Goal: Download file/media

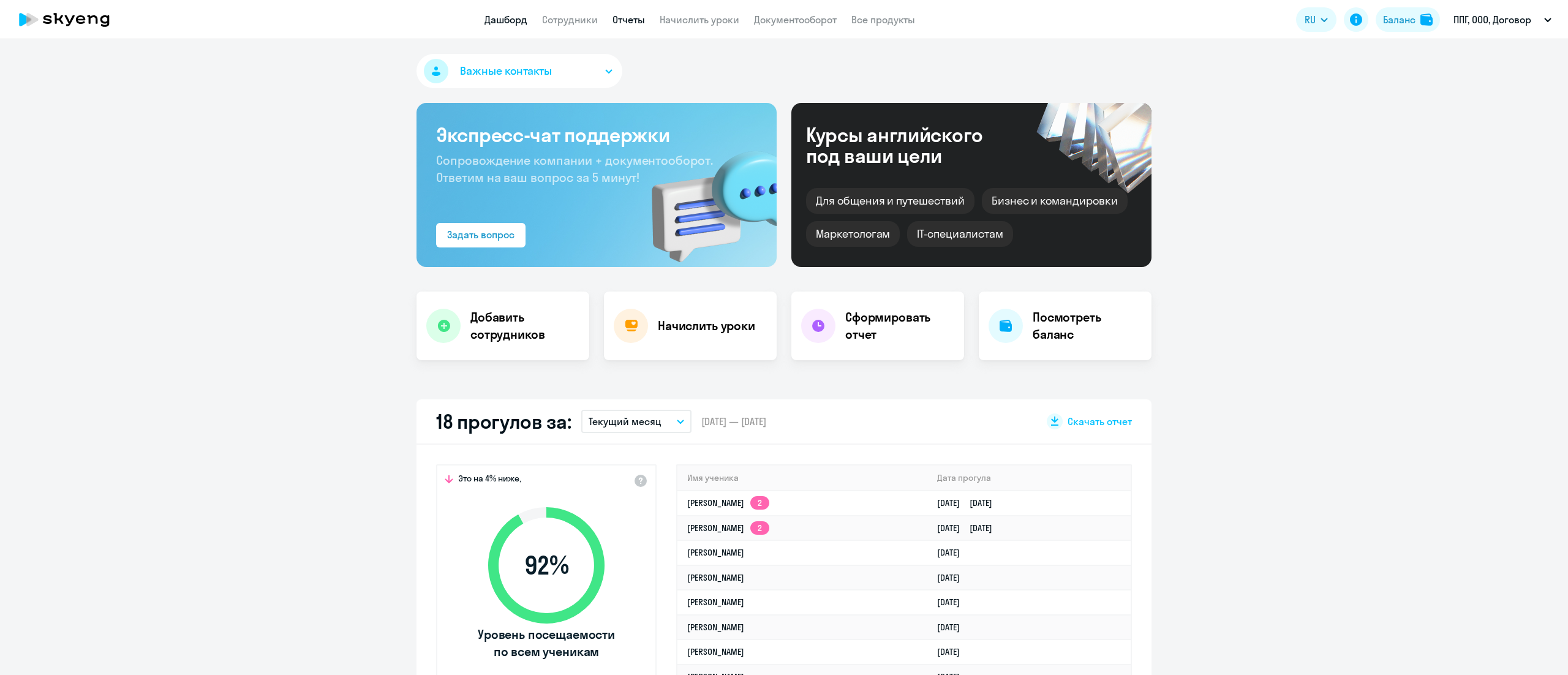
click at [633, 21] on link "Отчеты" at bounding box center [628, 20] width 32 height 13
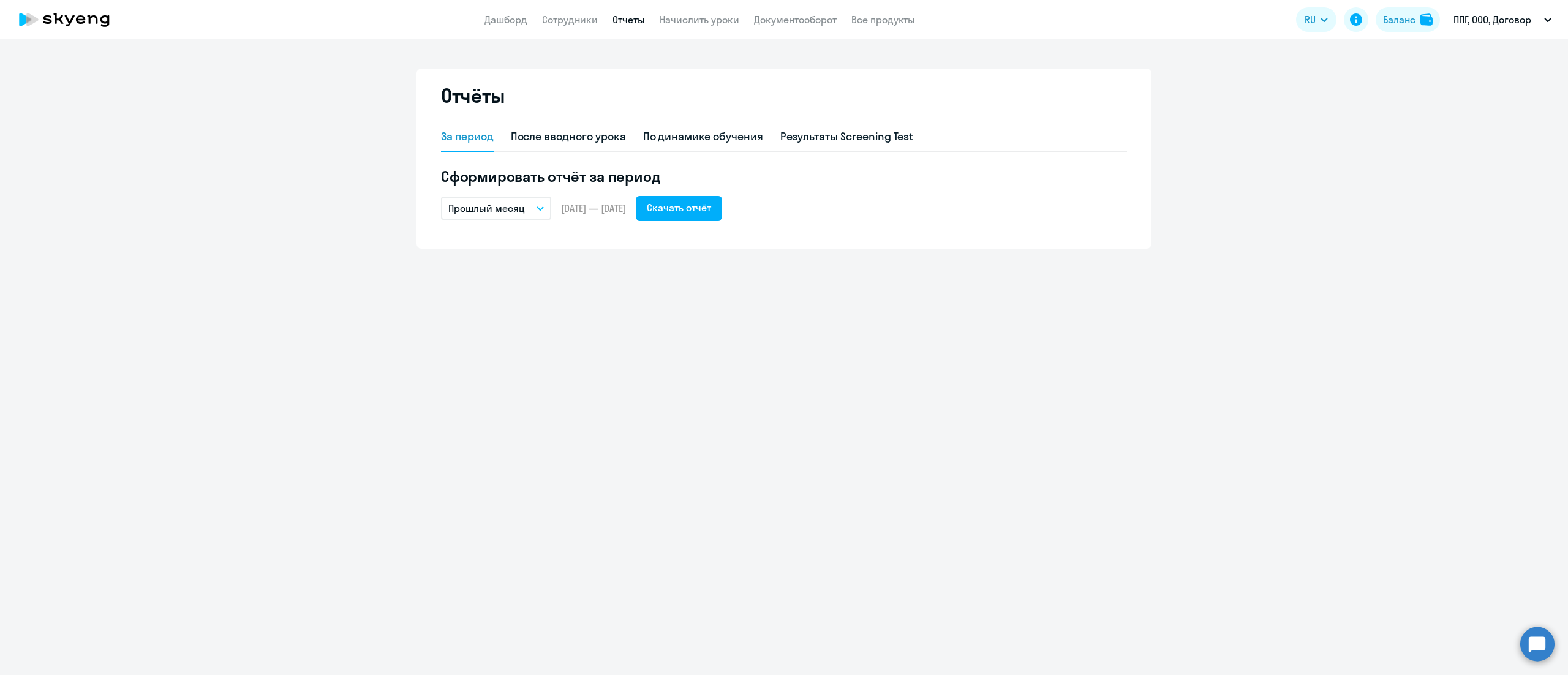
click at [517, 207] on p "Прошлый месяц" at bounding box center [486, 208] width 76 height 15
click at [528, 332] on li "Прошлый квартал" at bounding box center [506, 334] width 129 height 31
click at [712, 202] on div "Скачать отчёт" at bounding box center [680, 207] width 65 height 15
click at [512, 213] on p "Прошлый квартал" at bounding box center [490, 208] width 84 height 15
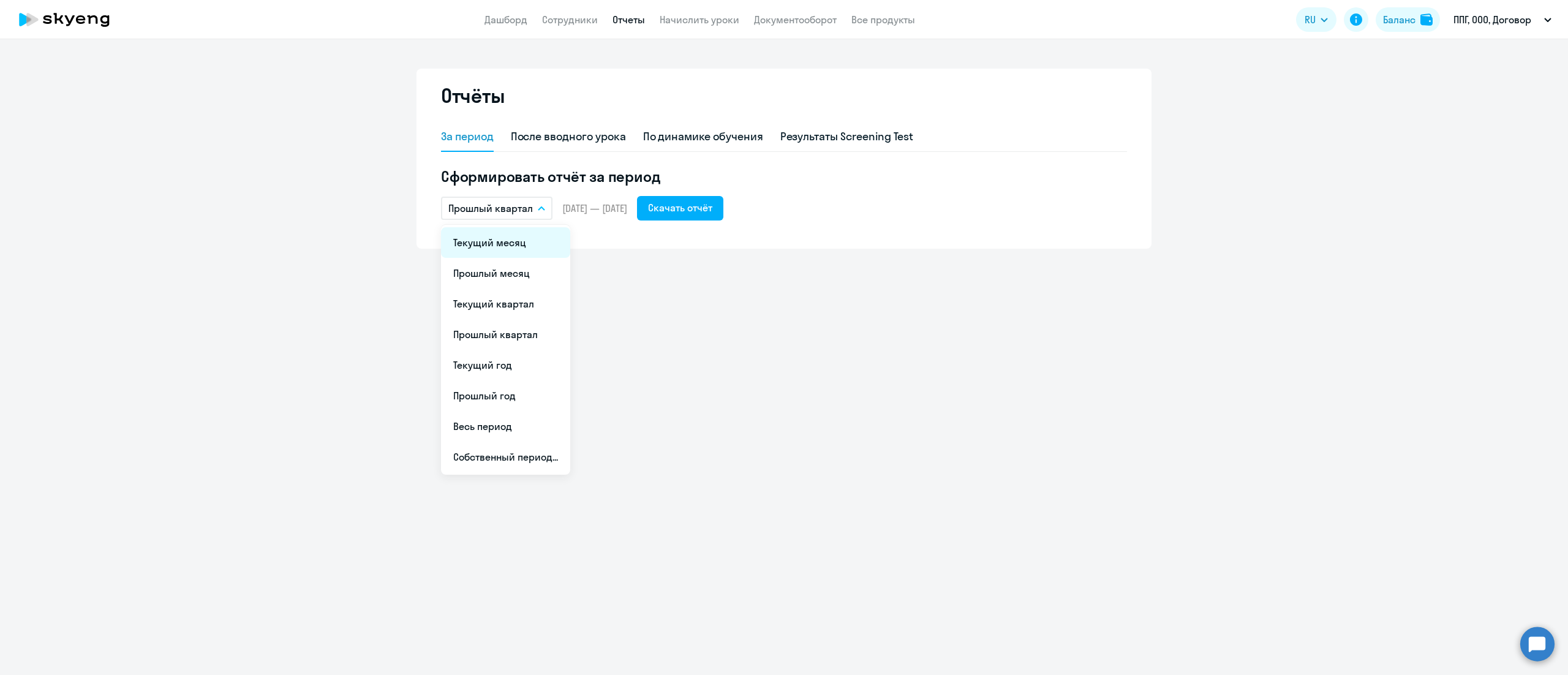
click at [520, 238] on li "Текущий месяц" at bounding box center [506, 243] width 129 height 31
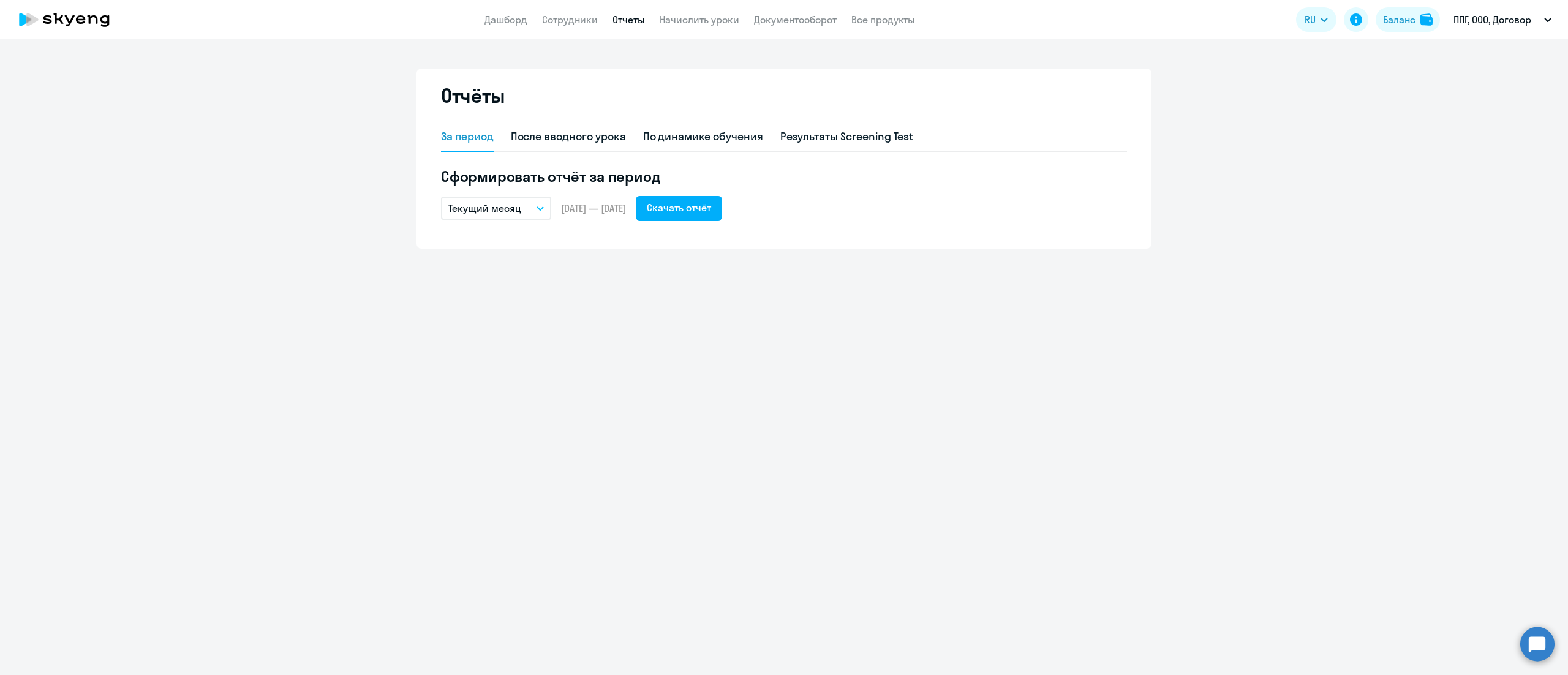
click at [517, 222] on div "За период После вводного урока По динамике обучения Результаты Screening Test С…" at bounding box center [784, 179] width 686 height 112
click at [522, 216] on button "Текущий месяц" at bounding box center [496, 209] width 110 height 24
click at [534, 308] on li "Текущий квартал" at bounding box center [506, 303] width 129 height 31
click at [701, 206] on div "Скачать отчёт" at bounding box center [679, 207] width 65 height 15
